Goal: Obtain resource: Download file/media

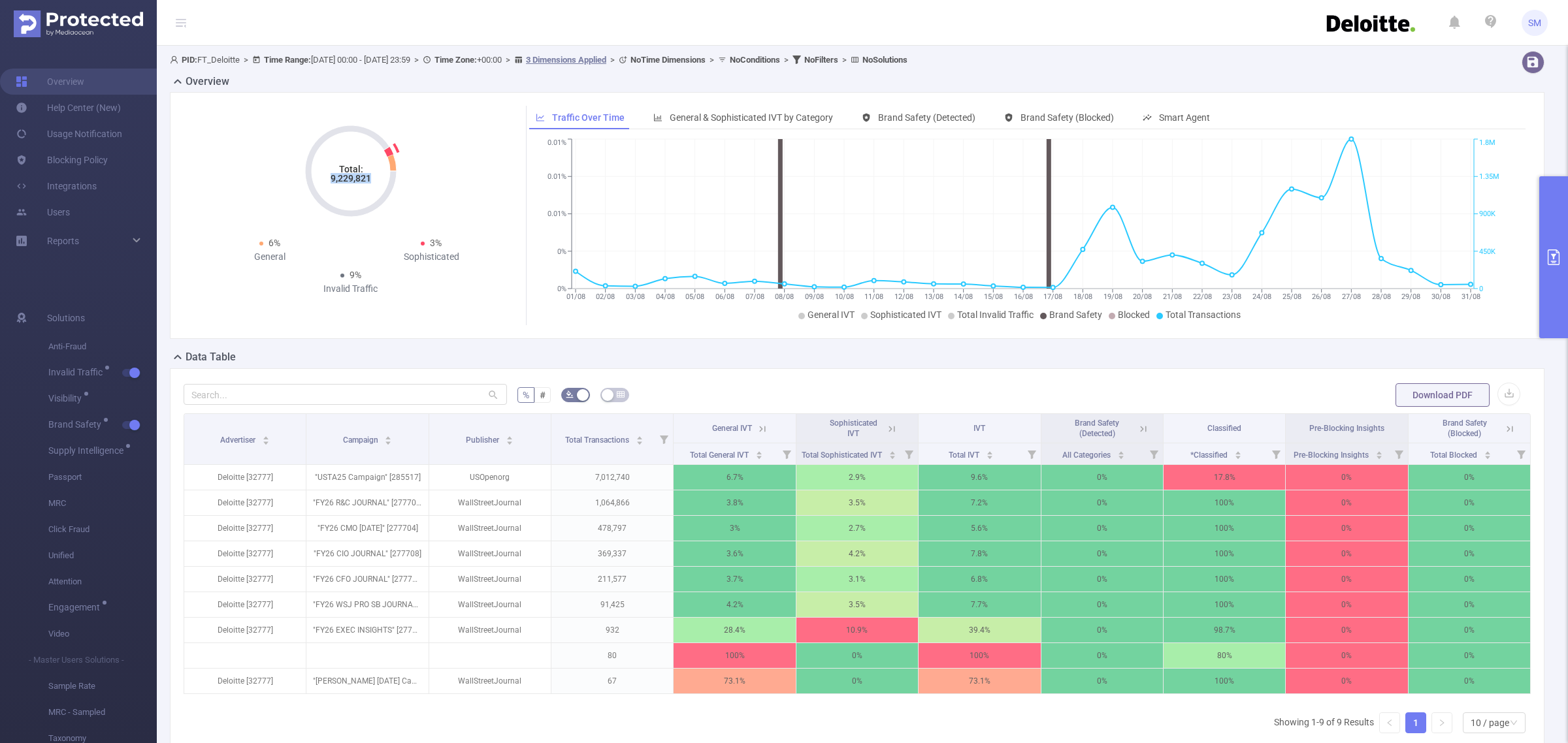
drag, startPoint x: 372, startPoint y: 177, endPoint x: 317, endPoint y: 180, distance: 55.1
click at [317, 180] on icon "Total: 9,229,821" at bounding box center [351, 171] width 131 height 131
copy tspan "9,229,821"
click at [1555, 257] on icon "primary" at bounding box center [1554, 257] width 16 height 16
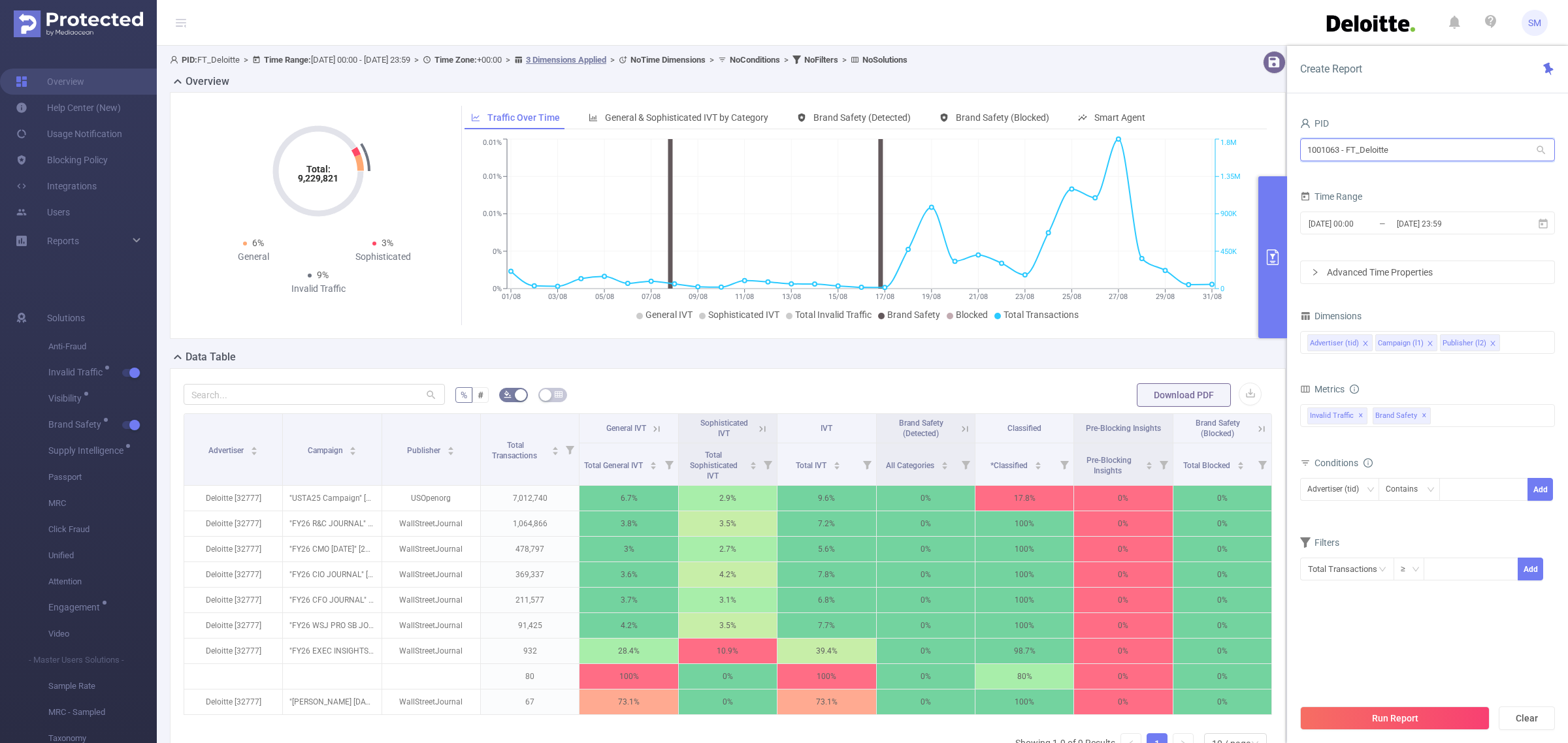
drag, startPoint x: 1408, startPoint y: 157, endPoint x: 1289, endPoint y: 142, distance: 119.9
click at [1289, 142] on div "PID 1001063 - FT_Deloitte 1001063 - FT_Deloitte Time Range [DATE] 00:00 _ [DATE…" at bounding box center [1428, 433] width 281 height 665
type input "infinit"
drag, startPoint x: 1364, startPoint y: 154, endPoint x: 1271, endPoint y: 147, distance: 93.3
click at [1271, 147] on section "PID: FT_Deloitte > Time Range: [DATE] 00:00 - [DATE] 23:59 > Time Zone: +00:00 …" at bounding box center [862, 457] width 1411 height 824
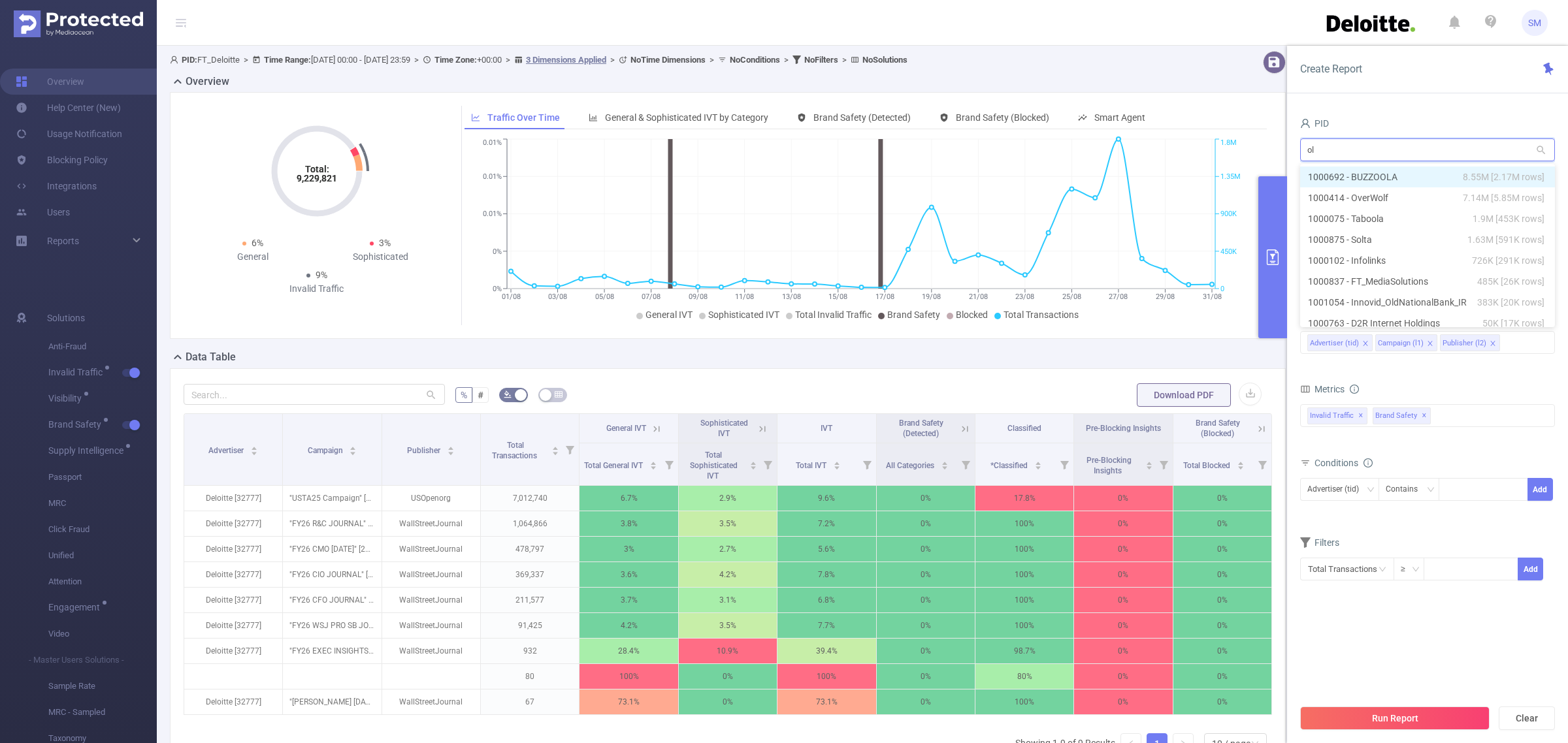
type input "old"
click at [1441, 180] on li "1001054 - Innovid_OldNationalBank_IR 383K [20K rows]" at bounding box center [1428, 177] width 255 height 21
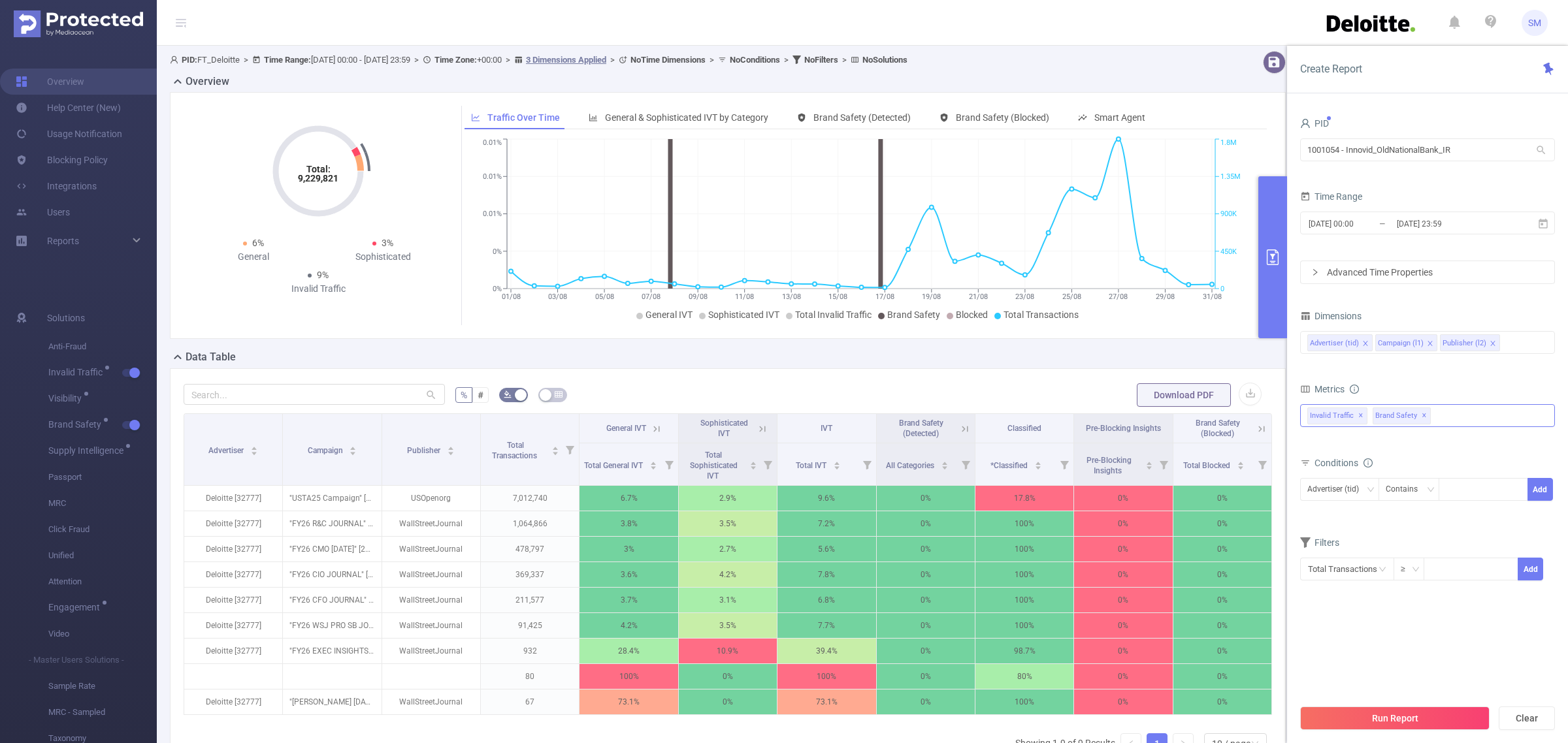
click at [1421, 419] on span "✕" at bounding box center [1424, 416] width 6 height 16
click at [1408, 712] on button "Run Report" at bounding box center [1395, 718] width 189 height 23
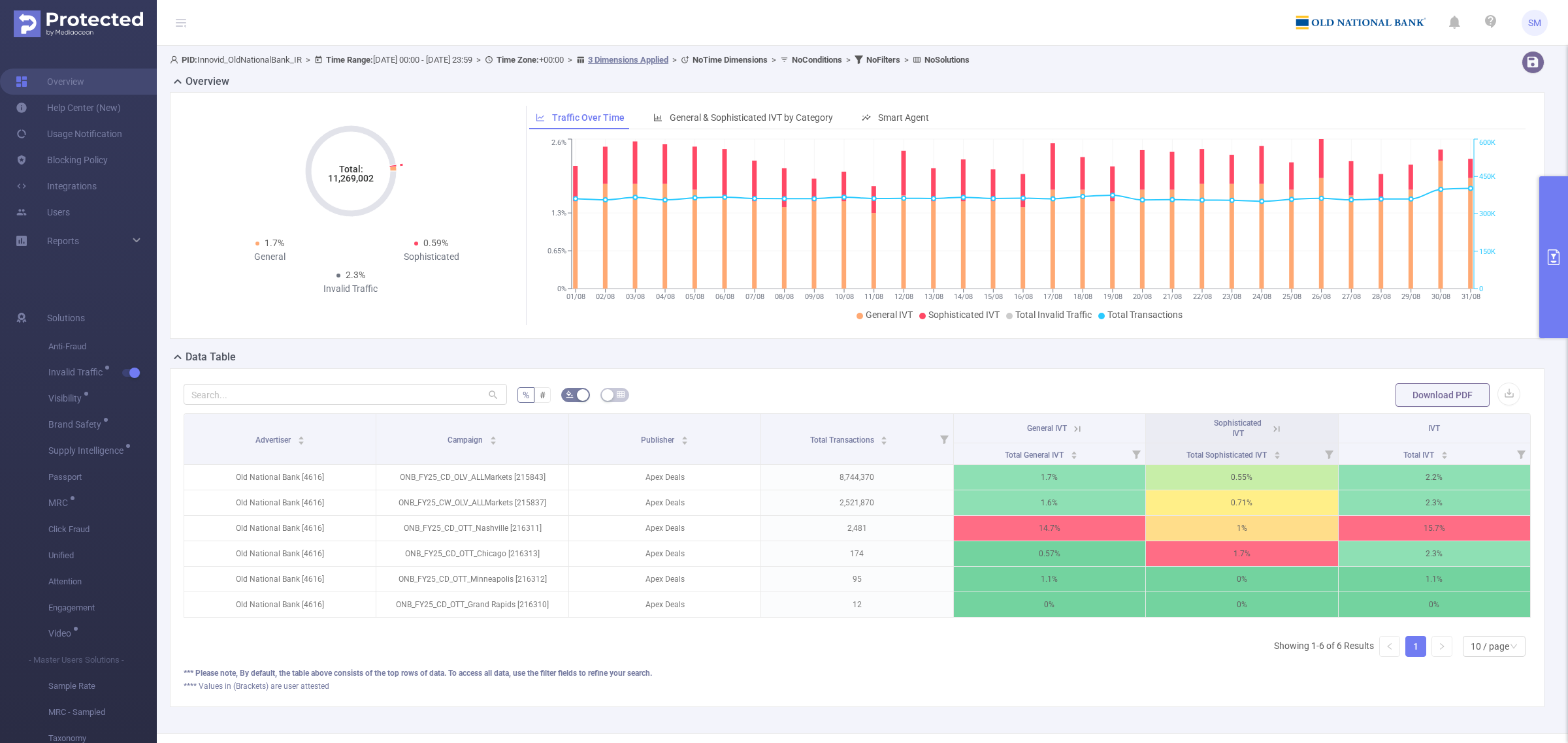
drag, startPoint x: 325, startPoint y: 183, endPoint x: 373, endPoint y: 177, distance: 48.4
click at [373, 177] on icon "Total: 11,269,002" at bounding box center [351, 171] width 131 height 131
copy tspan "11,269,002"
click at [1500, 395] on button "button" at bounding box center [1508, 394] width 23 height 23
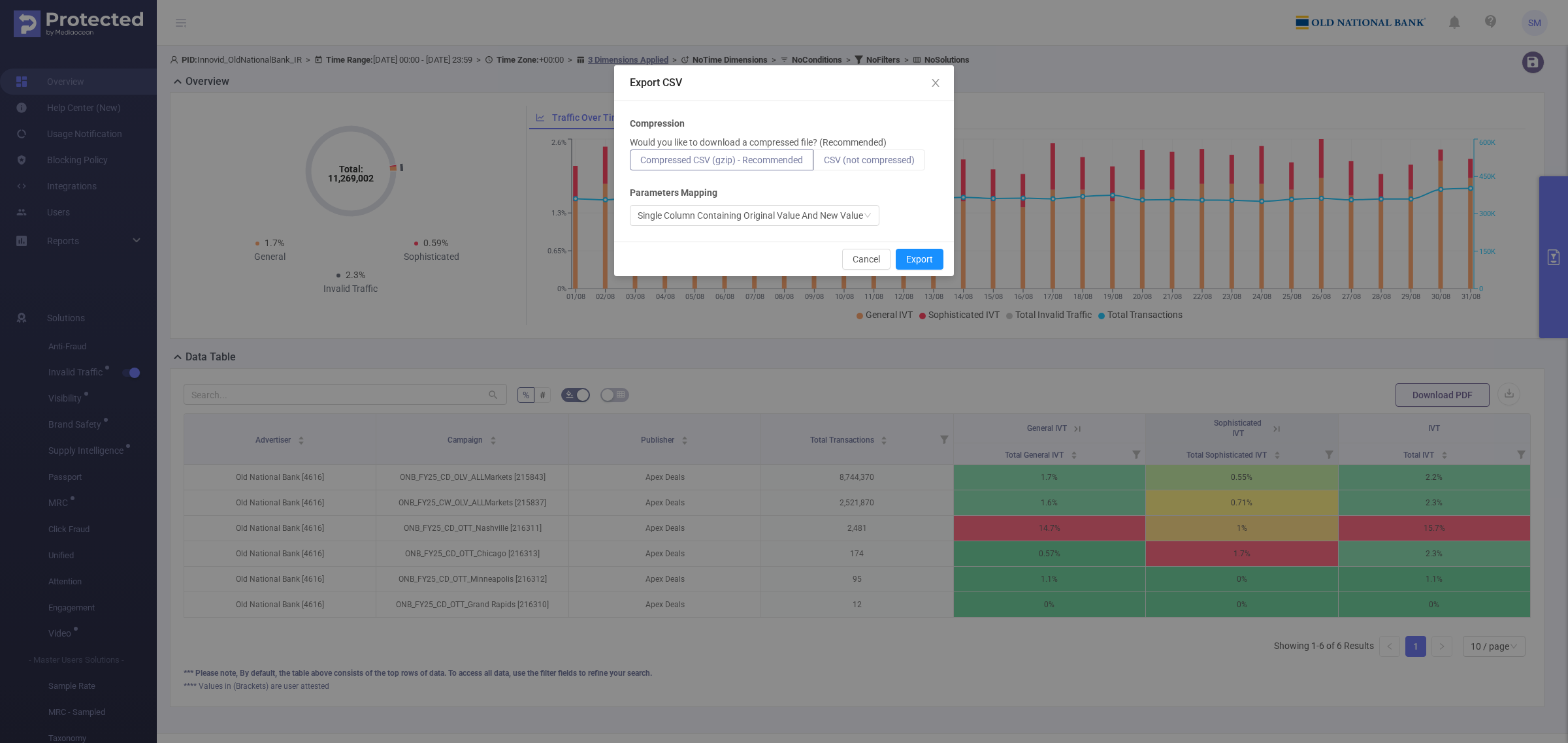
click at [870, 163] on span "CSV (not compressed)" at bounding box center [869, 160] width 91 height 10
click at [824, 163] on input "CSV (not compressed)" at bounding box center [824, 163] width 0 height 0
click at [926, 255] on button "Export" at bounding box center [919, 259] width 47 height 21
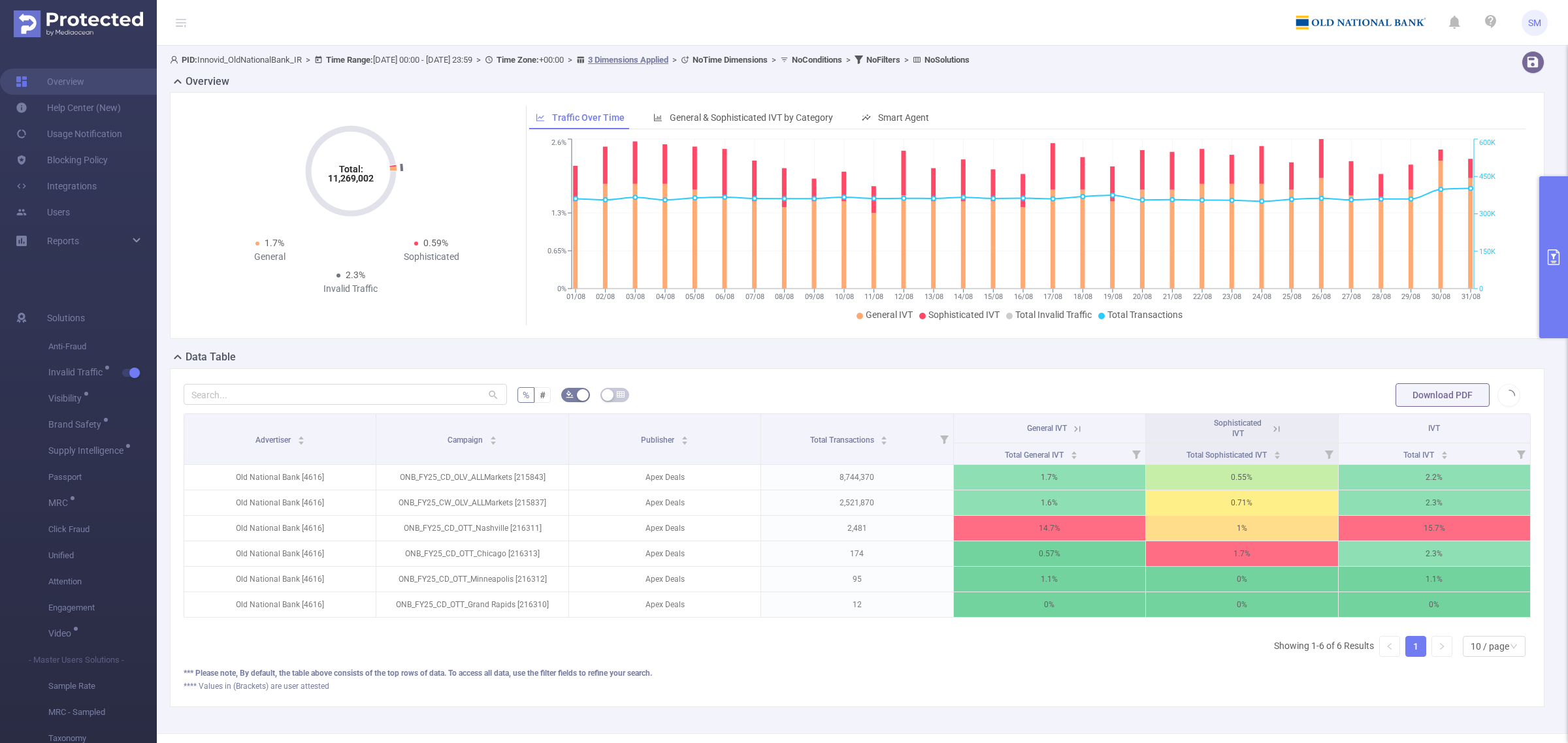
click at [1556, 247] on button "primary" at bounding box center [1554, 257] width 29 height 162
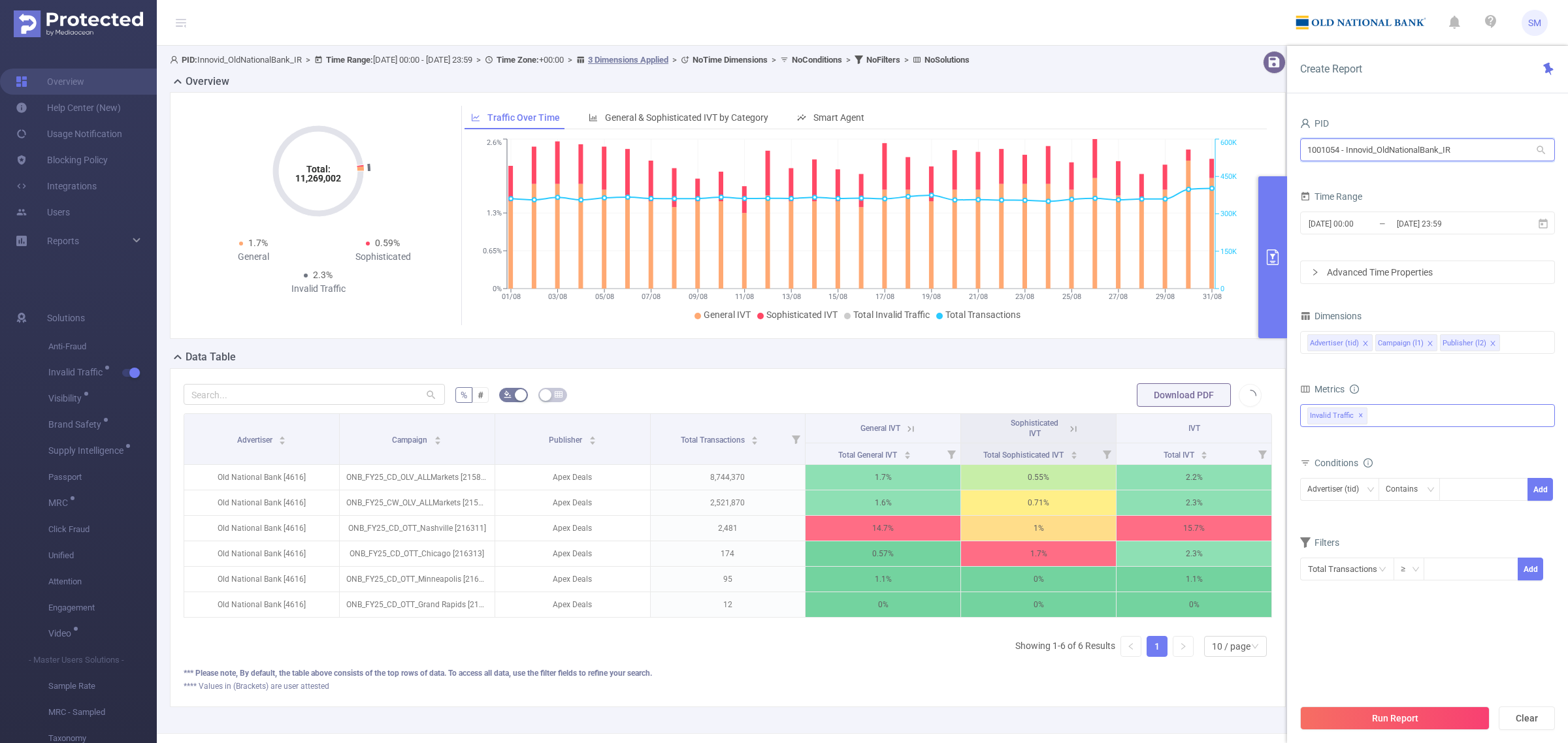
drag, startPoint x: 1463, startPoint y: 151, endPoint x: 1144, endPoint y: 134, distance: 319.5
click at [1144, 134] on section "PID: Innovid_OldNationalBank_IR > Time Range: [DATE] 00:00 - [DATE] 23:59 > Tim…" at bounding box center [862, 389] width 1411 height 687
type input "cel"
click at [1410, 181] on li "1001059 - Innovid_Celsius_IR 625K [6,672 rows]" at bounding box center [1428, 177] width 255 height 21
click at [1421, 417] on span "✕" at bounding box center [1424, 416] width 6 height 16
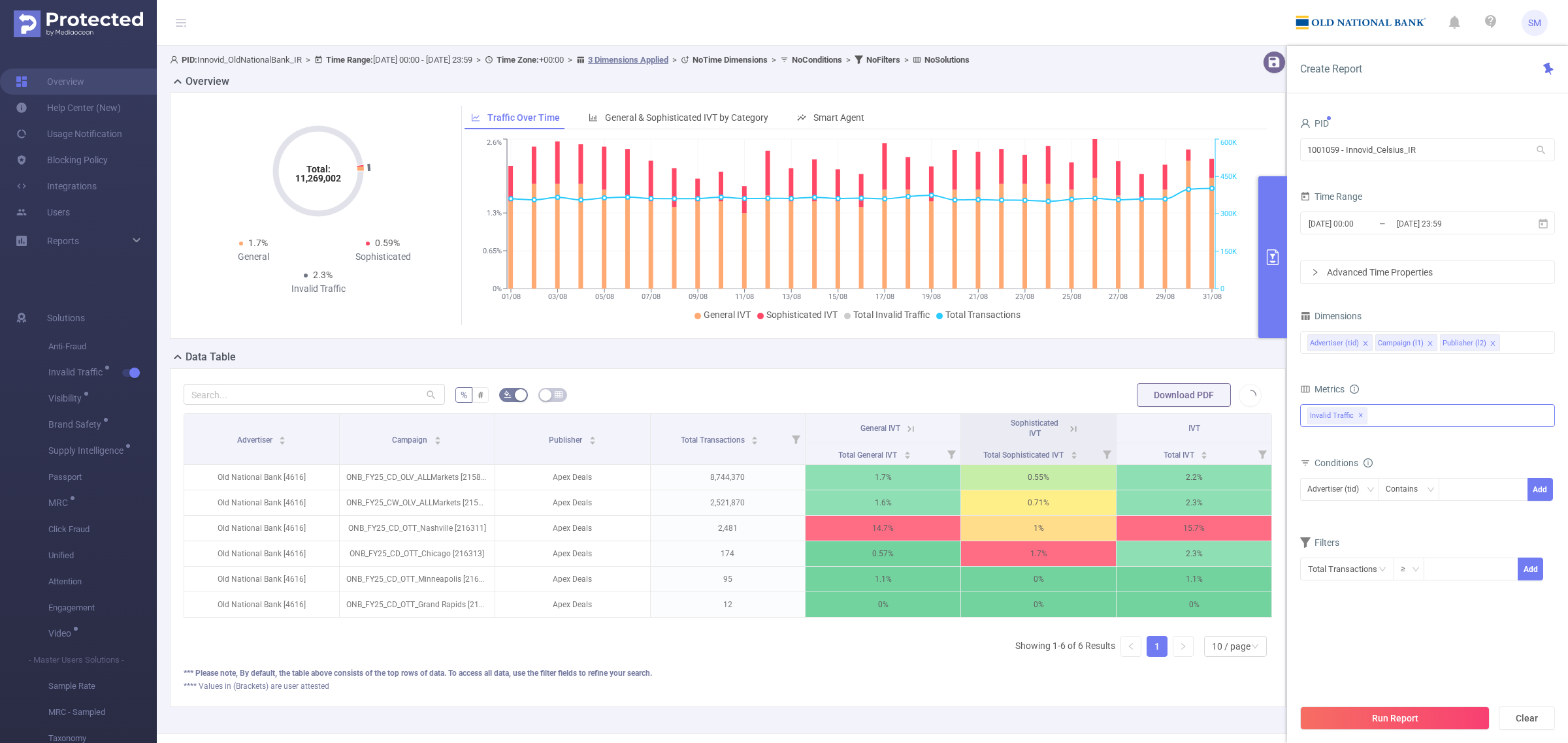
click at [1465, 642] on section "PID 1001059 - Innovid_Celsius_IR 1001059 - Innovid_Celsius_IR Time Range [DATE]…" at bounding box center [1428, 406] width 255 height 583
click at [1458, 711] on button "Run Report" at bounding box center [1395, 718] width 189 height 23
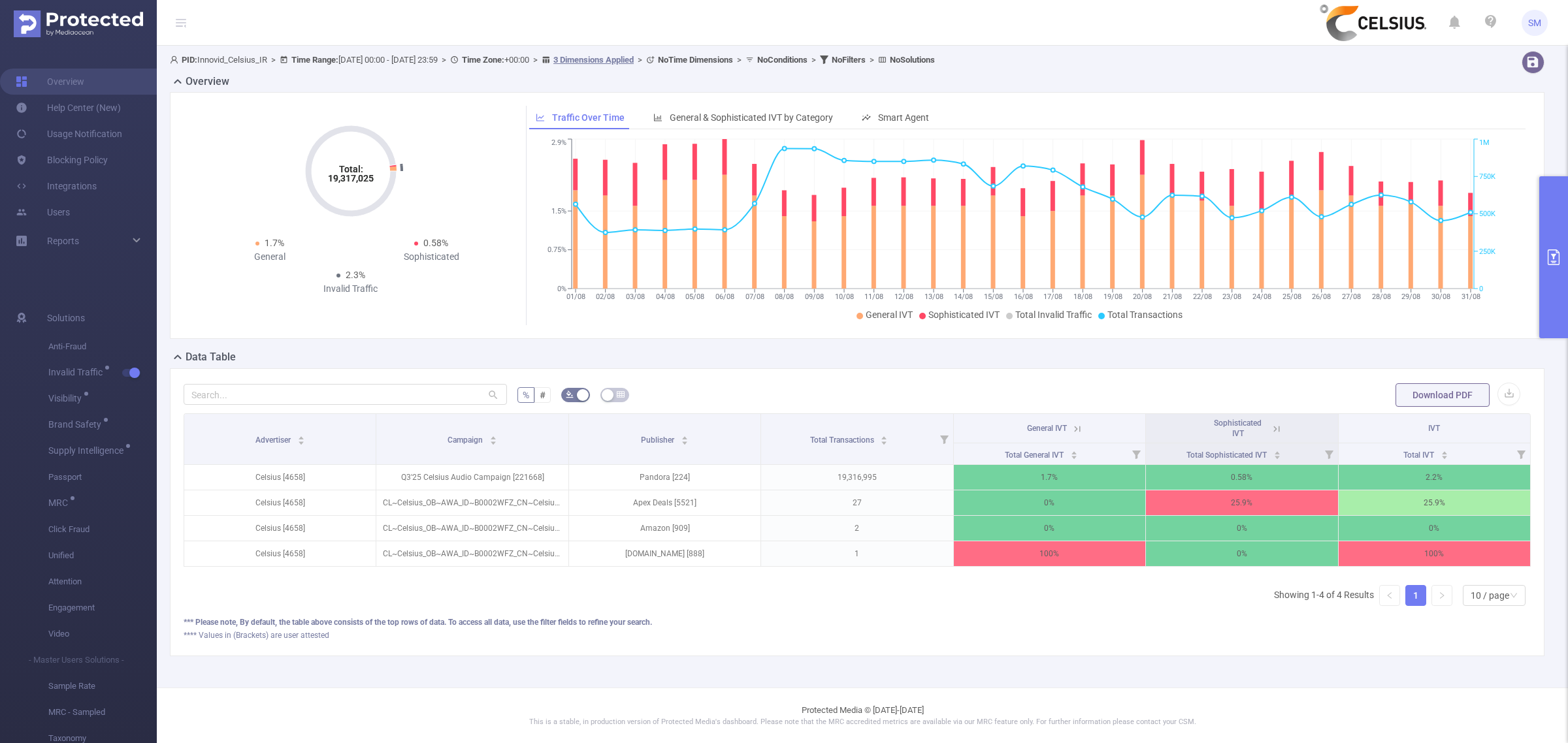
click at [831, 353] on div "Data Table" at bounding box center [862, 358] width 1385 height 19
drag, startPoint x: 327, startPoint y: 176, endPoint x: 378, endPoint y: 176, distance: 51.0
click at [378, 176] on icon "Total: 19,317,025" at bounding box center [351, 171] width 131 height 131
copy tspan "19,317,025"
click at [1497, 394] on button "button" at bounding box center [1508, 394] width 23 height 23
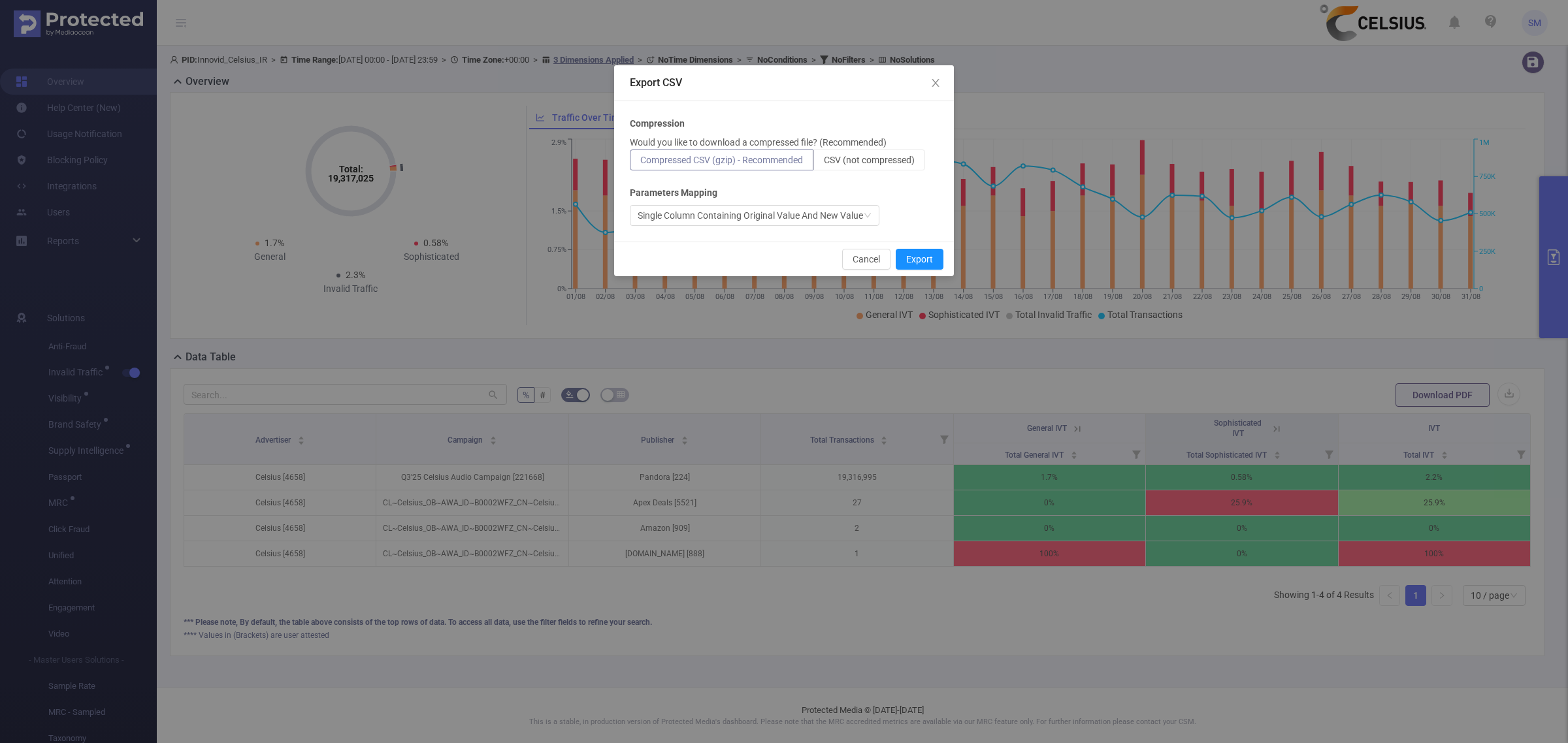
click at [903, 171] on div "Compression Would you like to download a compressed file? (Recommended) Compres…" at bounding box center [784, 171] width 308 height 109
click at [907, 161] on span "CSV (not compressed)" at bounding box center [869, 160] width 91 height 10
click at [824, 163] on input "CSV (not compressed)" at bounding box center [824, 163] width 0 height 0
click at [923, 252] on button "Export" at bounding box center [919, 259] width 47 height 21
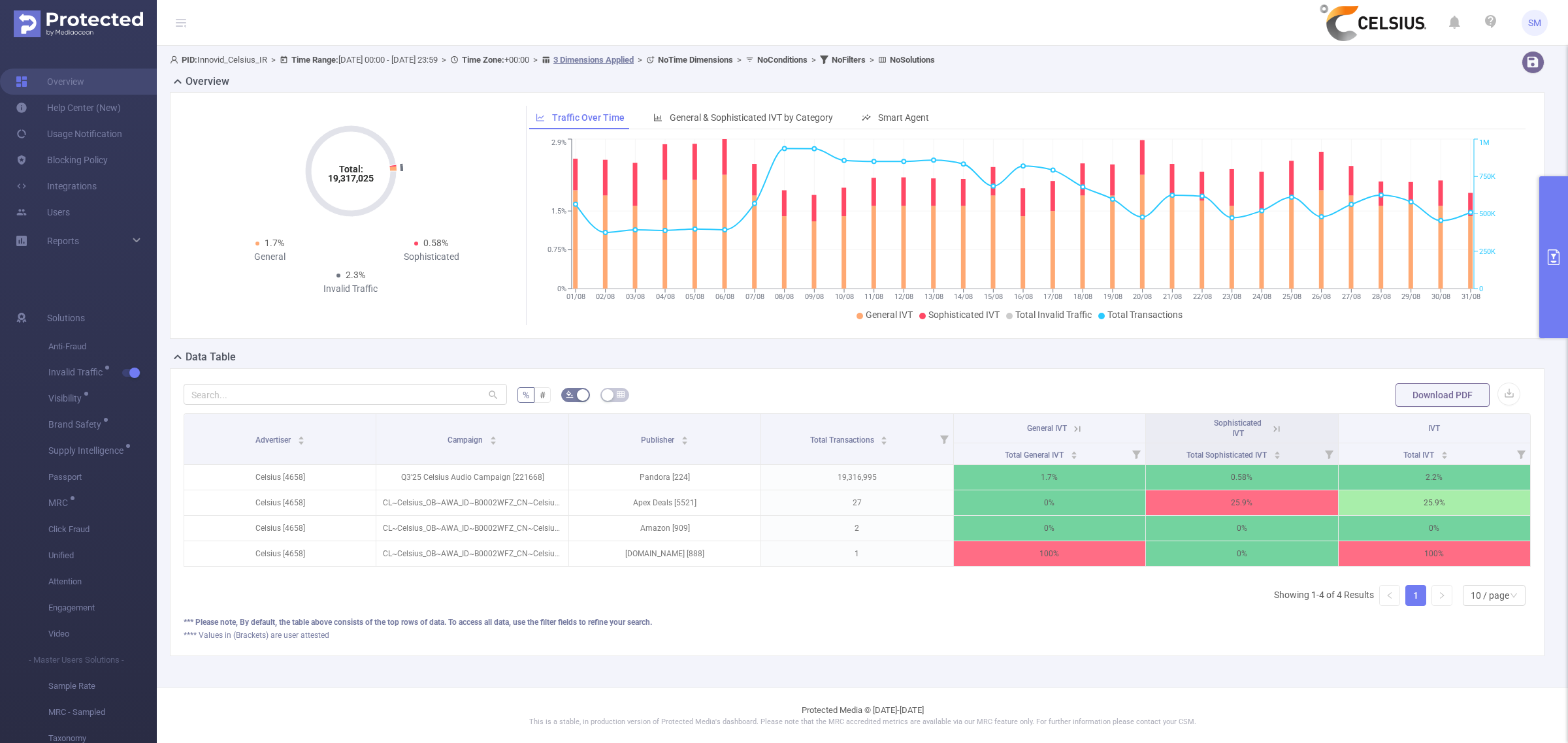
click at [1295, 88] on div "Overview" at bounding box center [862, 83] width 1385 height 19
click at [786, 656] on div "% # Download PDF Advertiser Campaign Publisher Total Transactions General IVT S…" at bounding box center [857, 512] width 1375 height 288
click at [1551, 238] on button "primary" at bounding box center [1554, 257] width 29 height 162
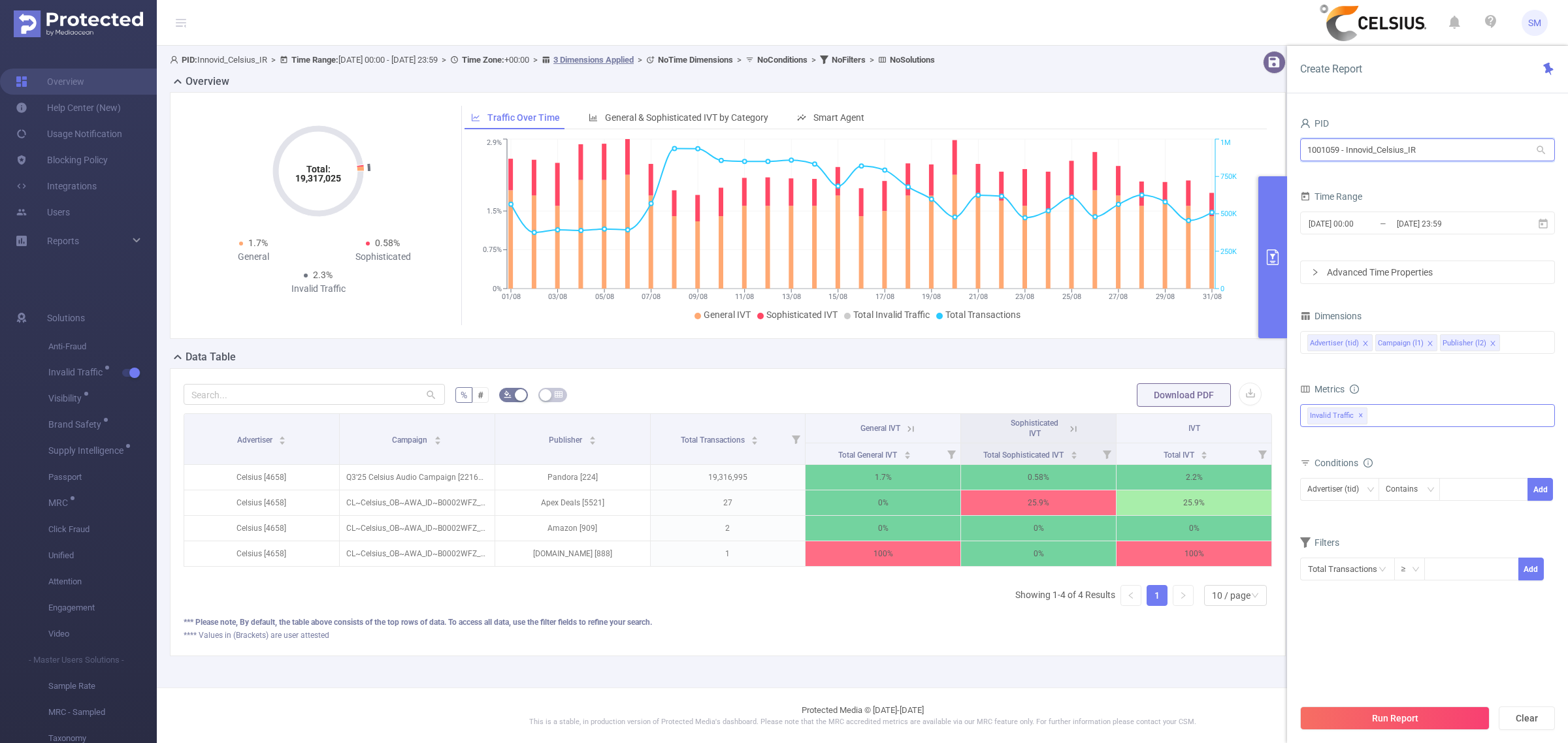
drag, startPoint x: 1443, startPoint y: 145, endPoint x: 1251, endPoint y: 155, distance: 192.3
click at [1251, 155] on section "PID: Innovid_Celsius_IR > Time Range: [DATE] 00:00 - [DATE] 23:59 > Time Zone: …" at bounding box center [862, 363] width 1411 height 636
type input "cousin"
click at [1411, 170] on li "1001011 - FT_CousinMediaGroup 12K [1,577 rows]" at bounding box center [1428, 177] width 255 height 21
click at [1422, 417] on span "✕" at bounding box center [1424, 416] width 6 height 16
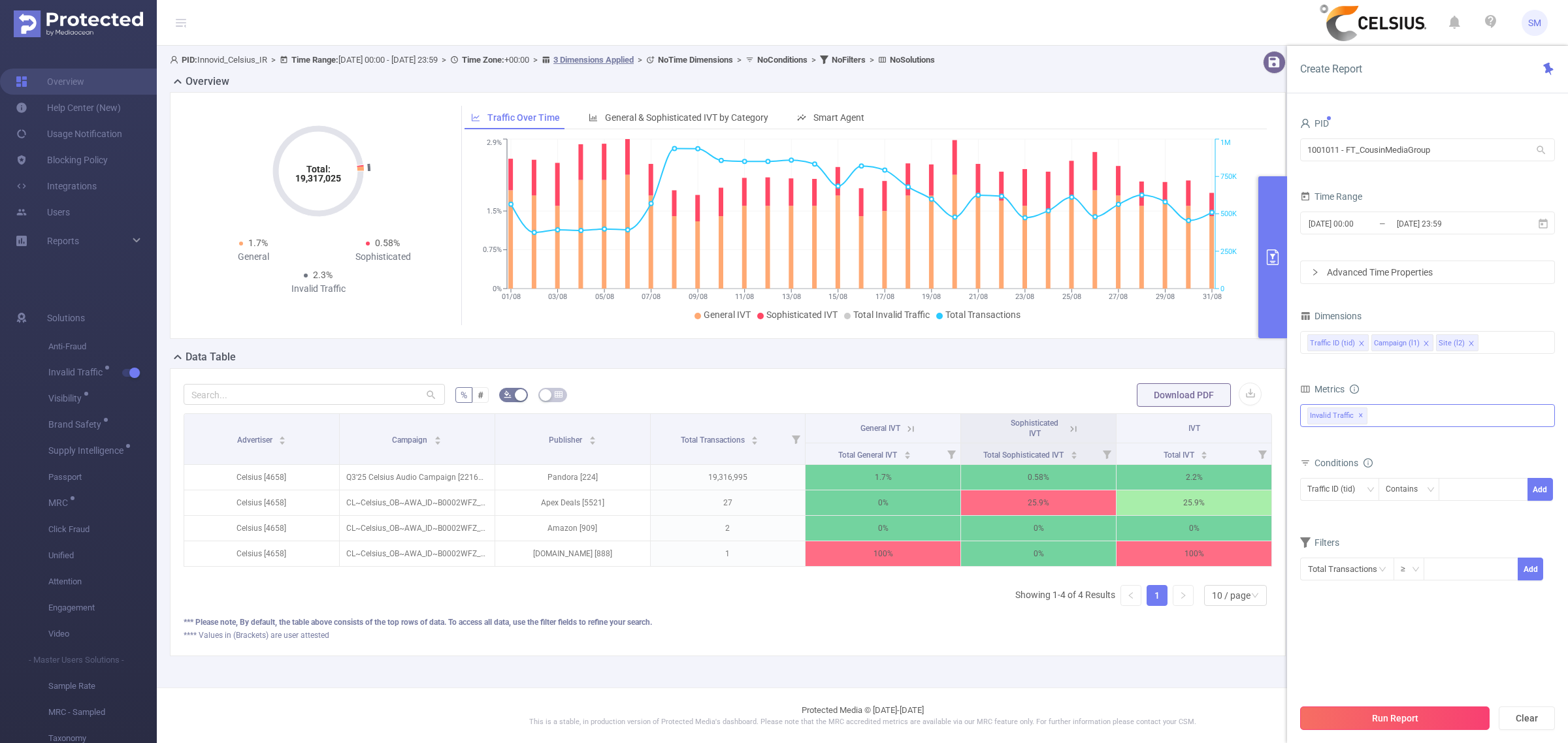
click at [1459, 713] on button "Run Report" at bounding box center [1395, 718] width 189 height 23
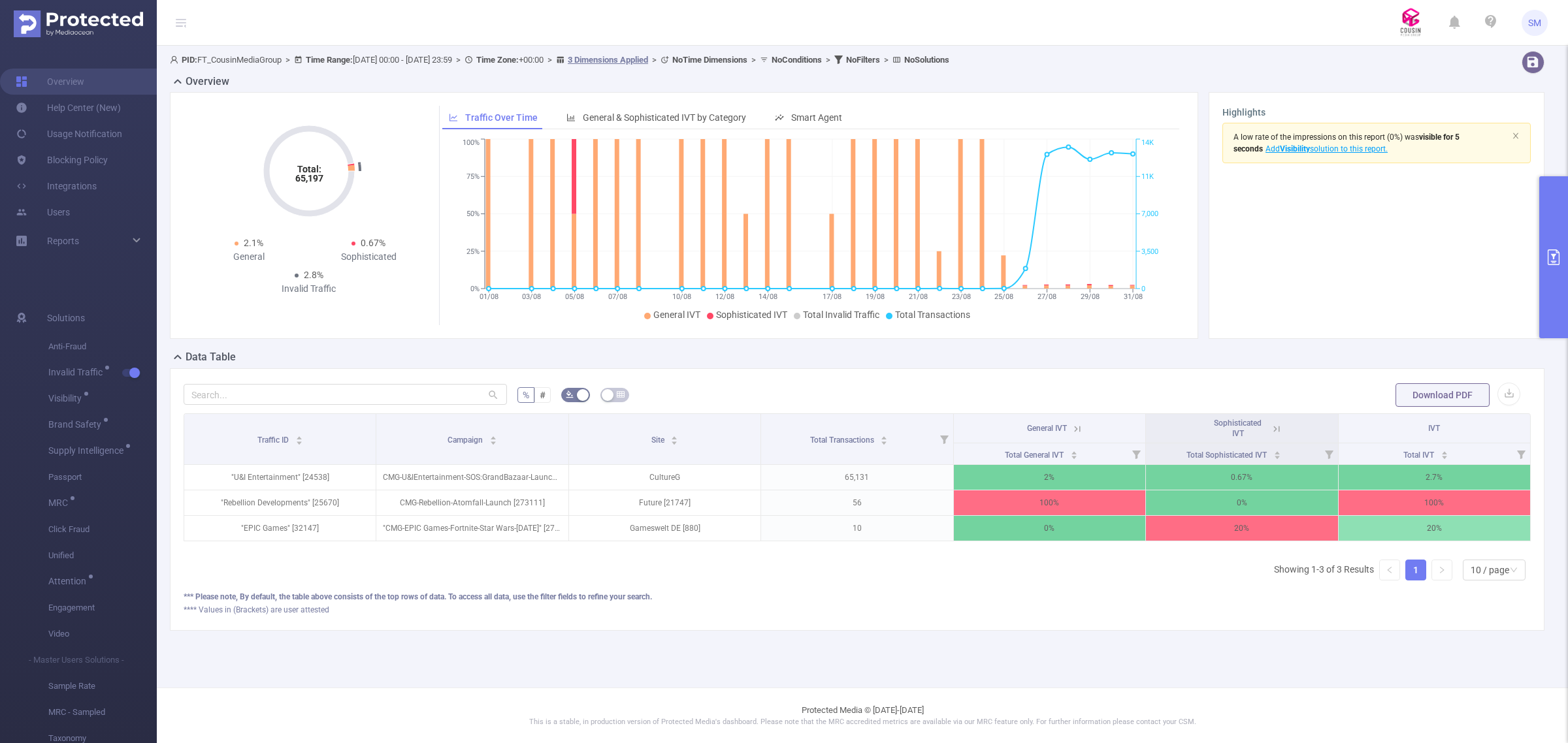
click at [1328, 226] on section "A low rate of the impressions on this report (0%) was visible for 5 seconds Add…" at bounding box center [1377, 224] width 308 height 202
drag, startPoint x: 327, startPoint y: 180, endPoint x: 295, endPoint y: 181, distance: 32.0
click at [295, 181] on icon "Total: 65,197" at bounding box center [309, 171] width 131 height 131
copy tspan "65,197"
click at [604, 709] on footer "Protected Media © [DATE]-[DATE] This is a stable, in production version of Prot…" at bounding box center [862, 715] width 1411 height 56
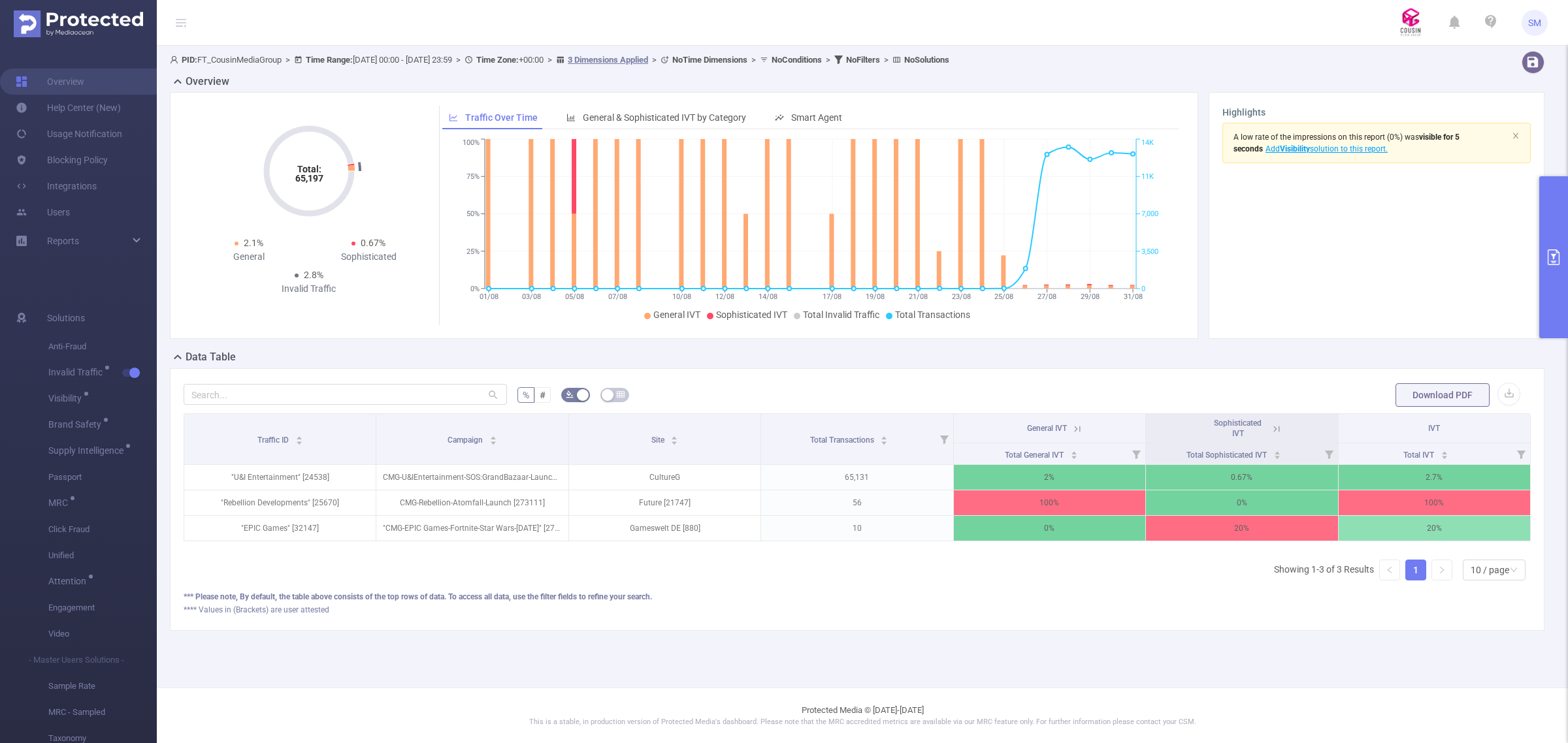
click at [762, 631] on div "% # Download PDF Traffic ID Campaign Site Total Transactions General IVT Sophis…" at bounding box center [857, 499] width 1375 height 263
click at [779, 616] on div "**** Values in (Brackets) are user attested" at bounding box center [857, 610] width 1347 height 12
click at [1550, 235] on button "primary" at bounding box center [1554, 257] width 29 height 162
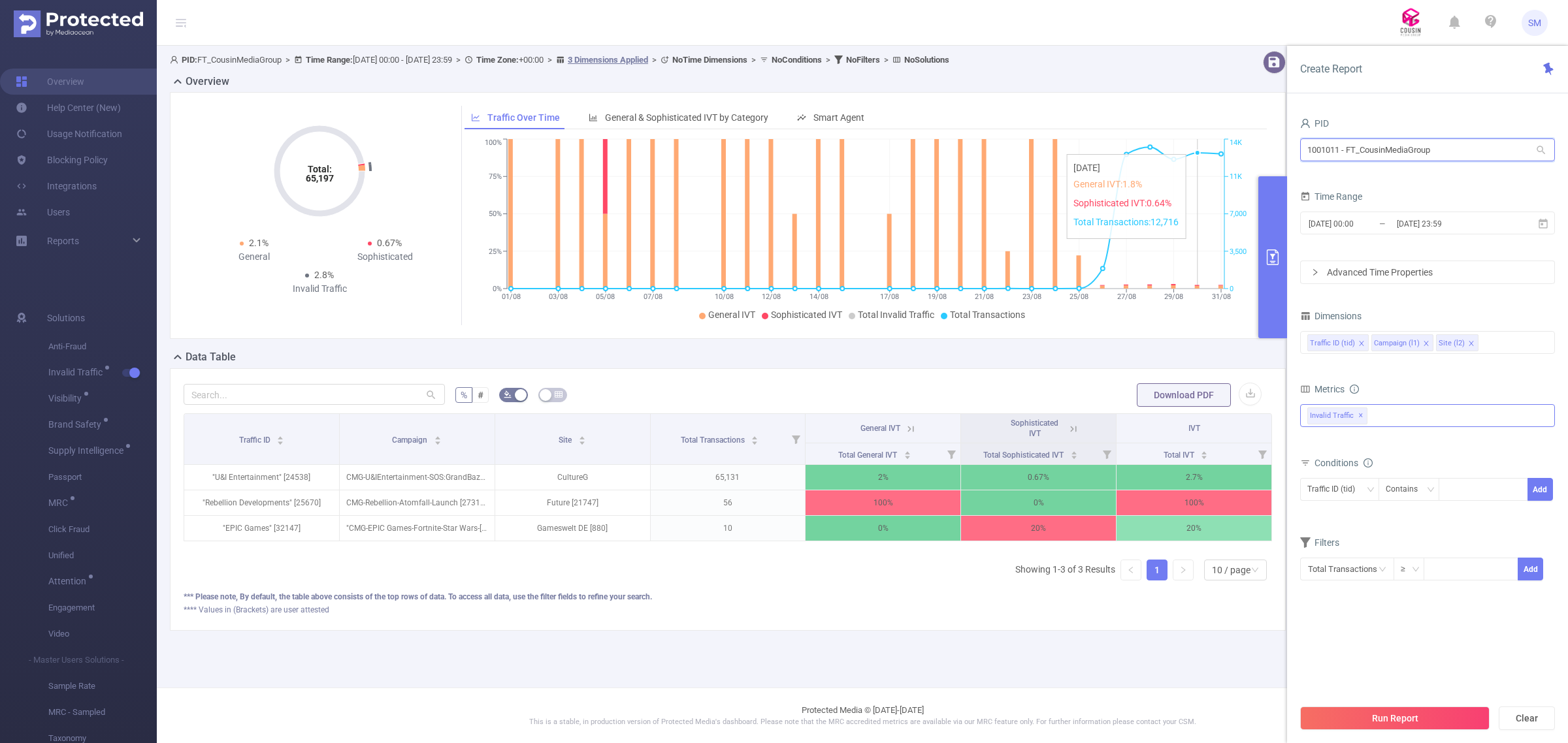
drag, startPoint x: 1460, startPoint y: 145, endPoint x: 1157, endPoint y: 147, distance: 303.0
click at [1157, 147] on section "PID: FT_CousinMediaGroup > Time Range: [DATE] 00:00 - [DATE] 23:59 > Time Zone:…" at bounding box center [862, 351] width 1411 height 611
type input "proof"
click at [1396, 171] on li "1001012 - FT_Proof_TravelTexas 6,345 [1,569 rows]" at bounding box center [1428, 177] width 255 height 21
click at [1422, 413] on span "✕" at bounding box center [1424, 416] width 6 height 16
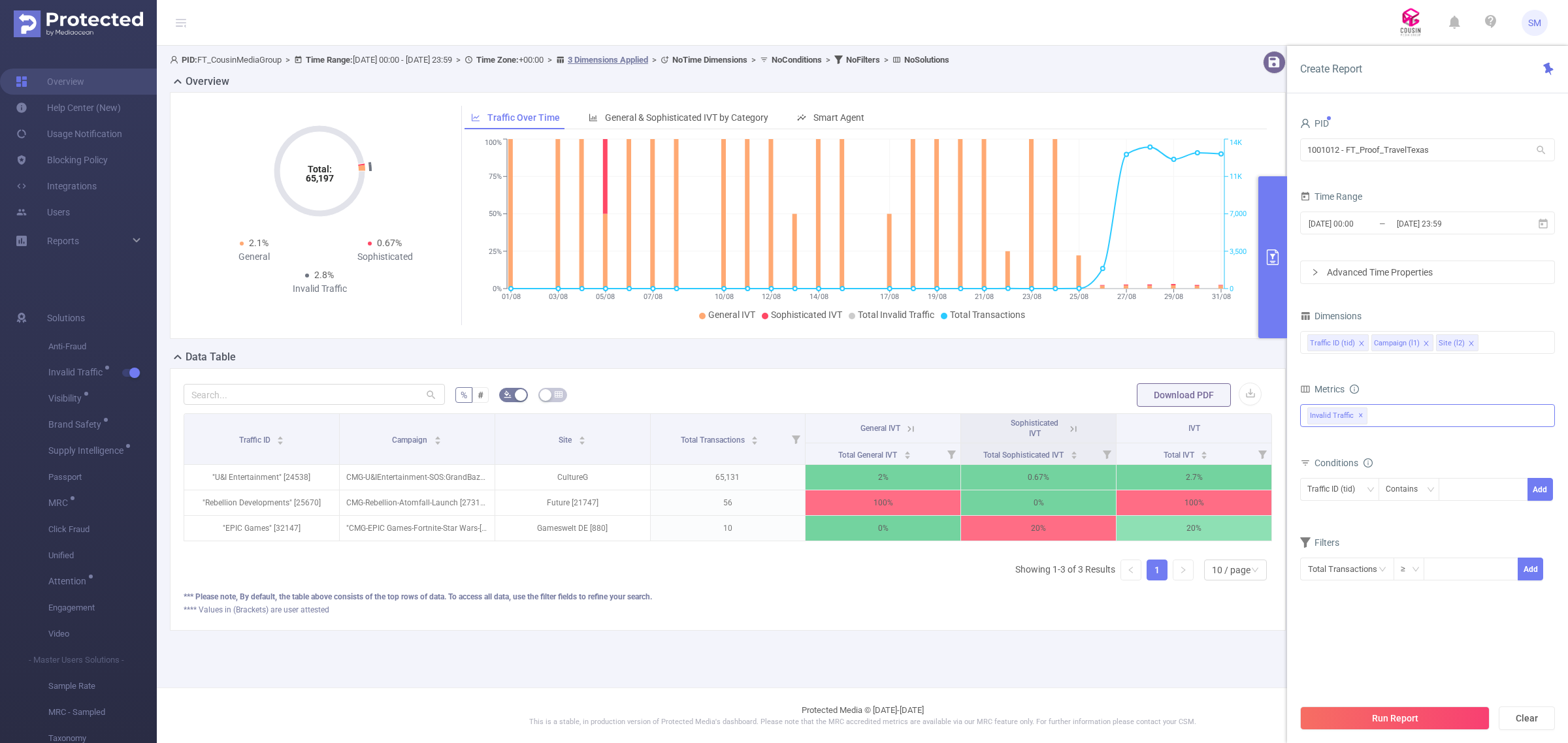
click at [1436, 369] on form "Dimensions Traffic ID (tid) Campaign (l1) Site (l2) Metrics total Total General…" at bounding box center [1428, 452] width 255 height 290
click at [1441, 712] on button "Run Report" at bounding box center [1395, 718] width 189 height 23
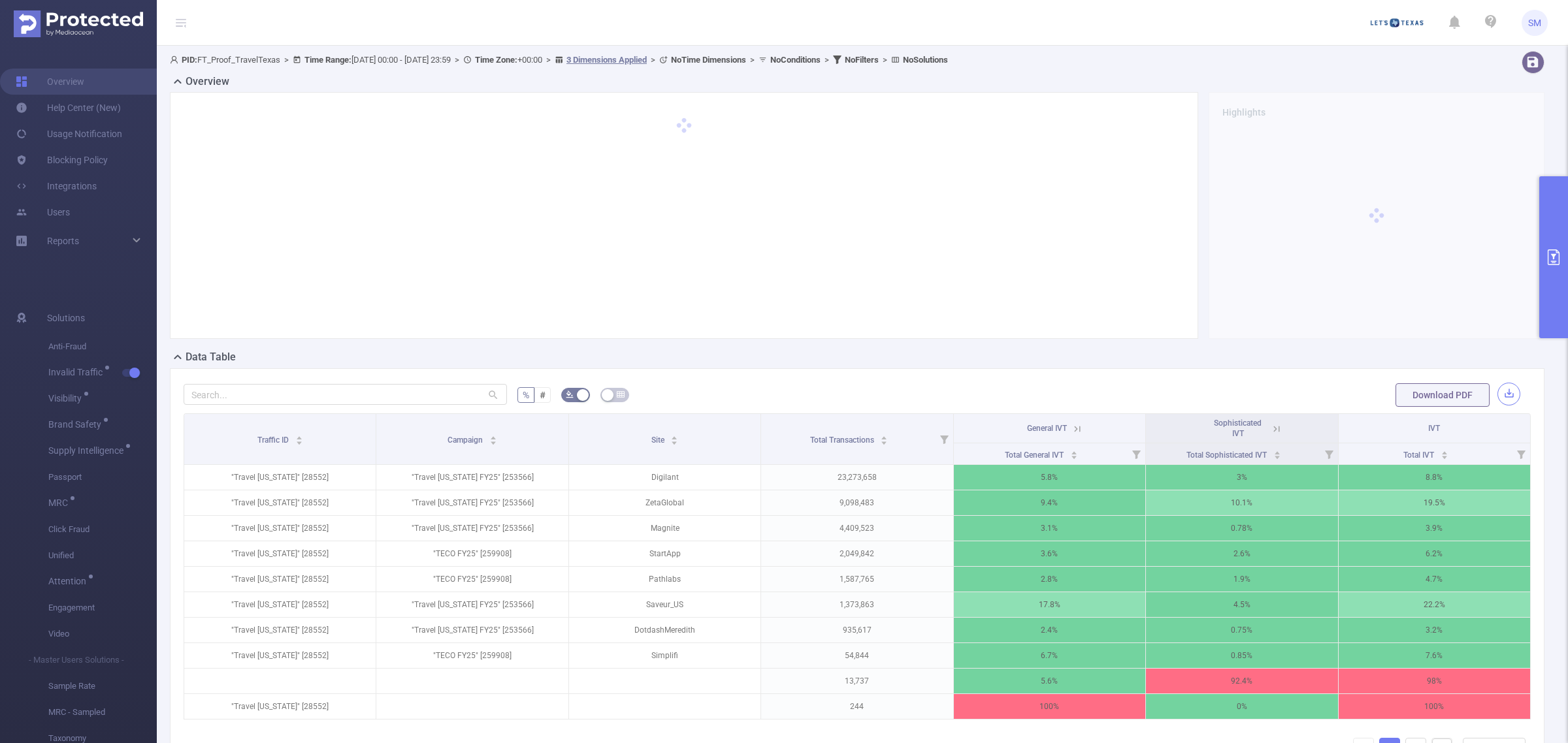
click at [1497, 395] on button "button" at bounding box center [1508, 394] width 23 height 23
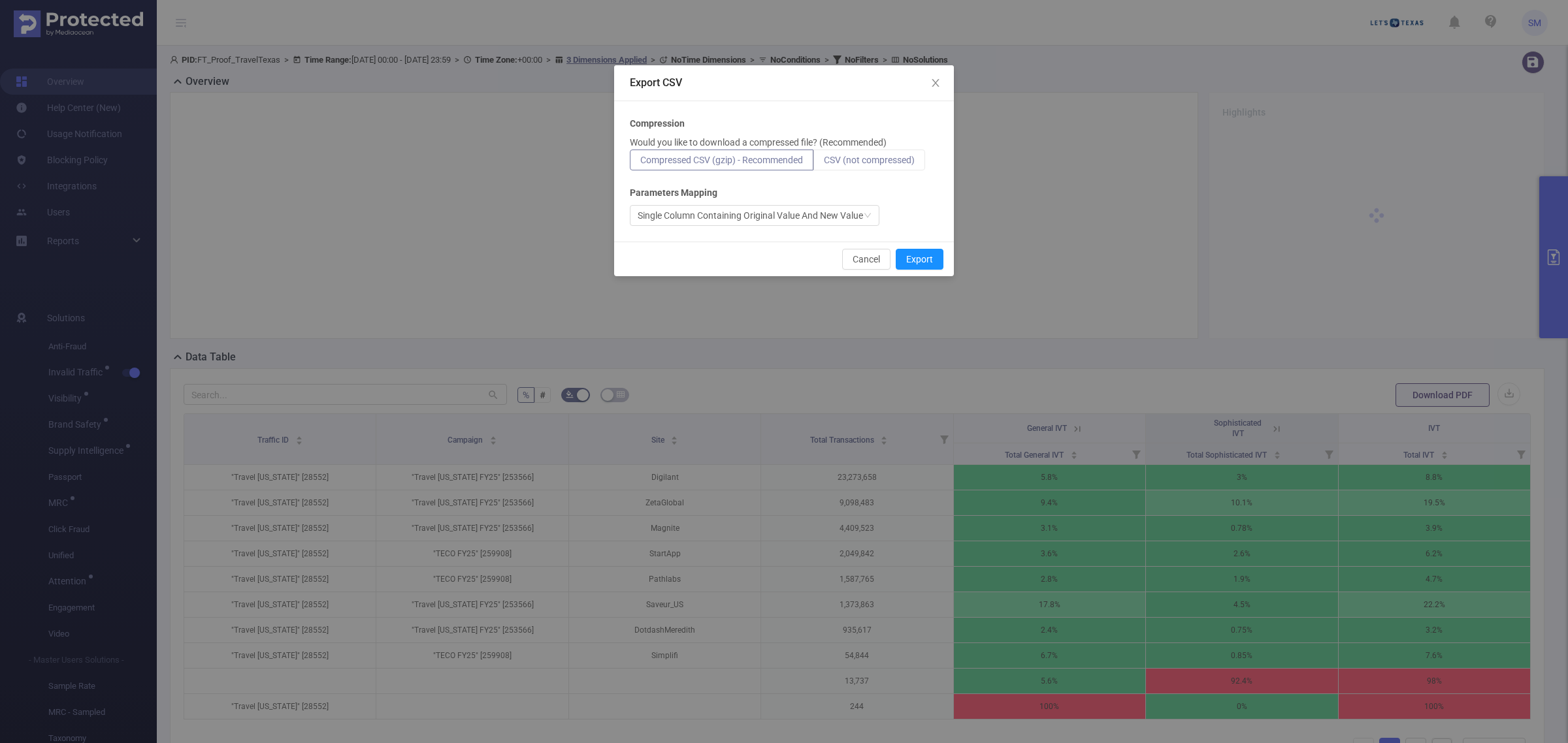
click at [889, 155] on span "CSV (not compressed)" at bounding box center [869, 160] width 91 height 10
click at [824, 163] on input "CSV (not compressed)" at bounding box center [824, 163] width 0 height 0
click at [931, 263] on button "Export" at bounding box center [919, 259] width 47 height 21
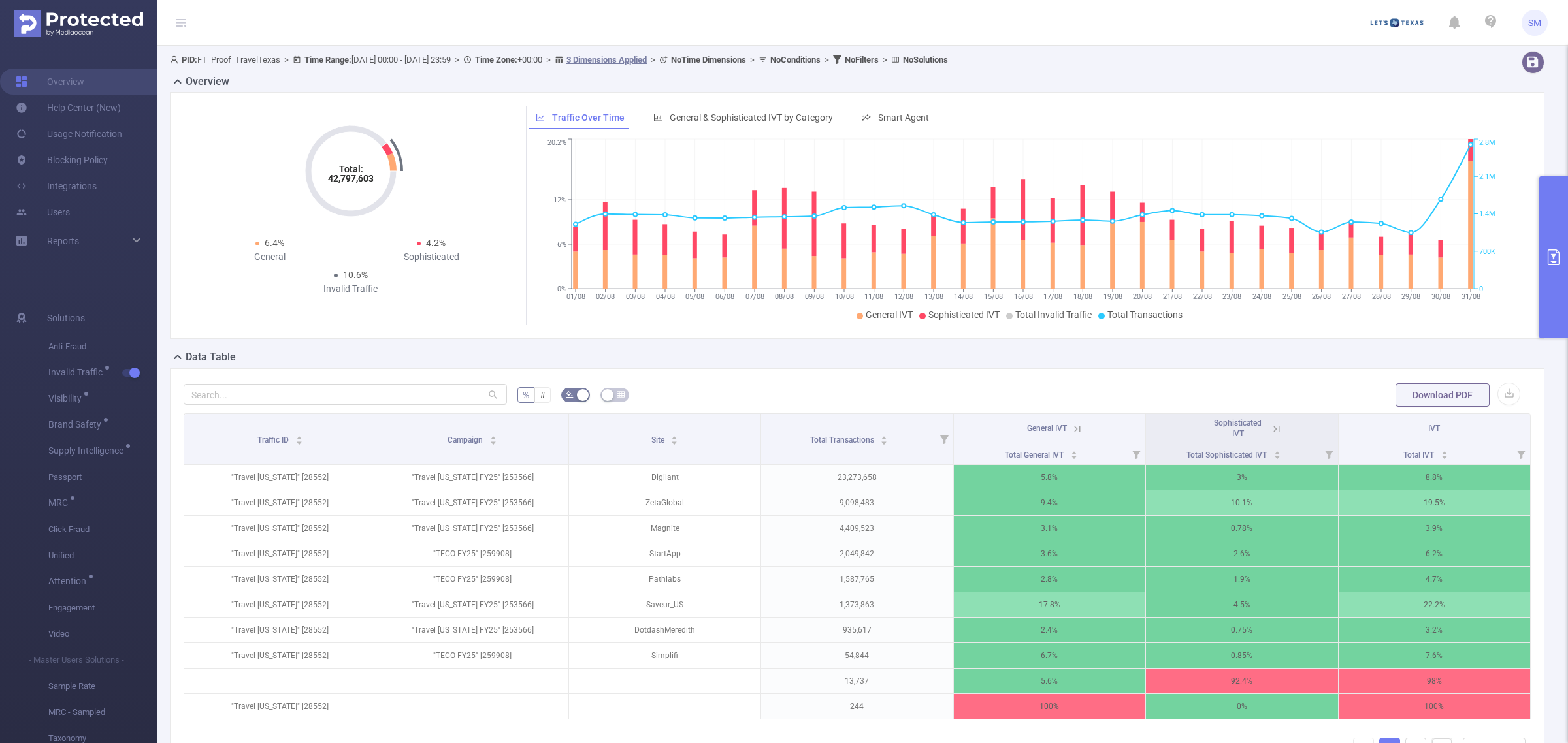
click at [1303, 66] on div "PID: FT_Proof_TravelTexas > Time Range: [DATE] 00:00 - [DATE] 23:59 > Time Zone…" at bounding box center [799, 60] width 1259 height 18
click at [1174, 45] on div "PID: FT_Proof_TravelTexas > Time Range: [DATE] 00:00 - [DATE] 23:59 > Time Zone…" at bounding box center [862, 440] width 1411 height 789
